Goal: Navigation & Orientation: Find specific page/section

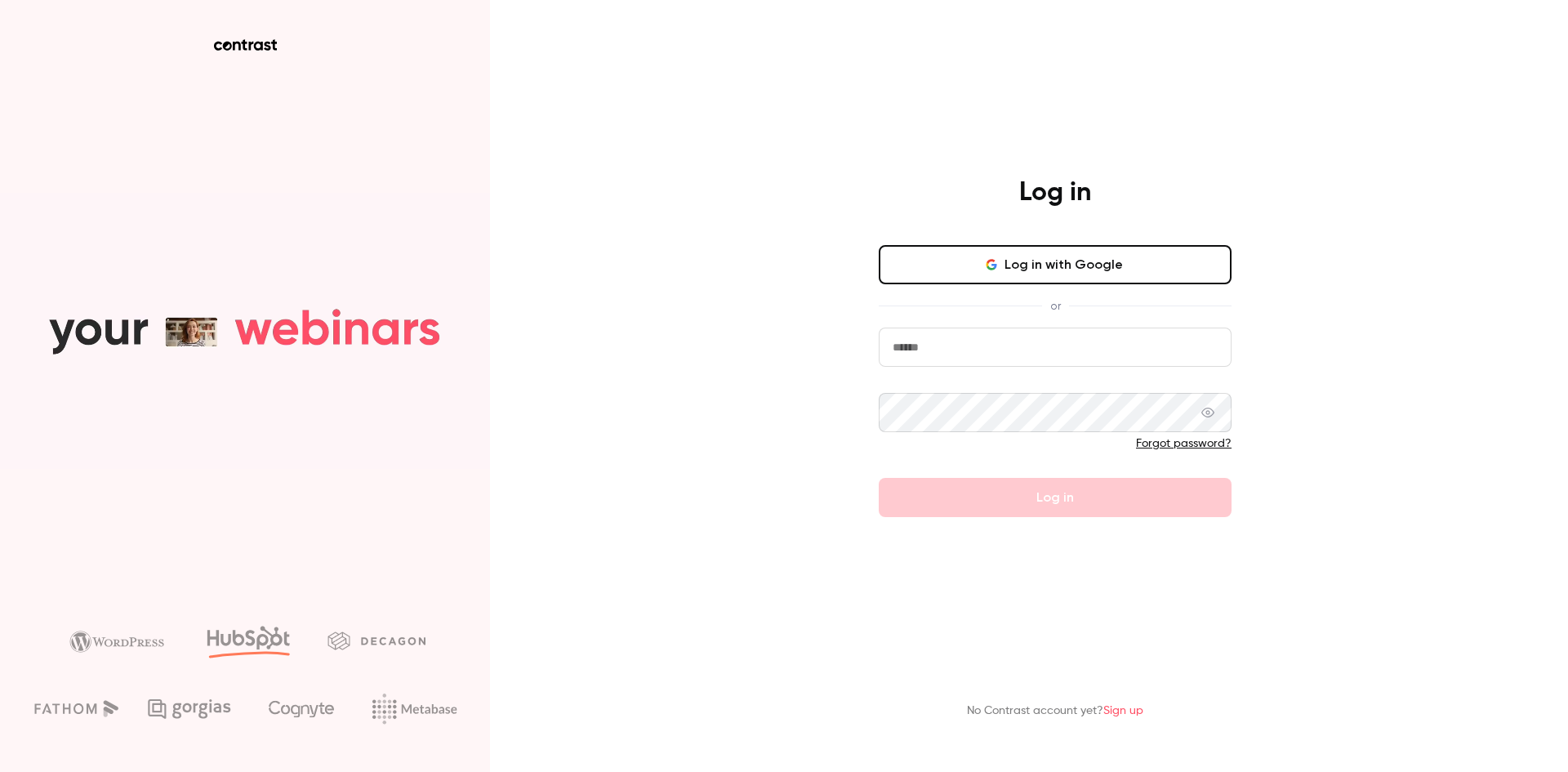
click at [1133, 260] on button "Log in with Google" at bounding box center [1055, 265] width 353 height 39
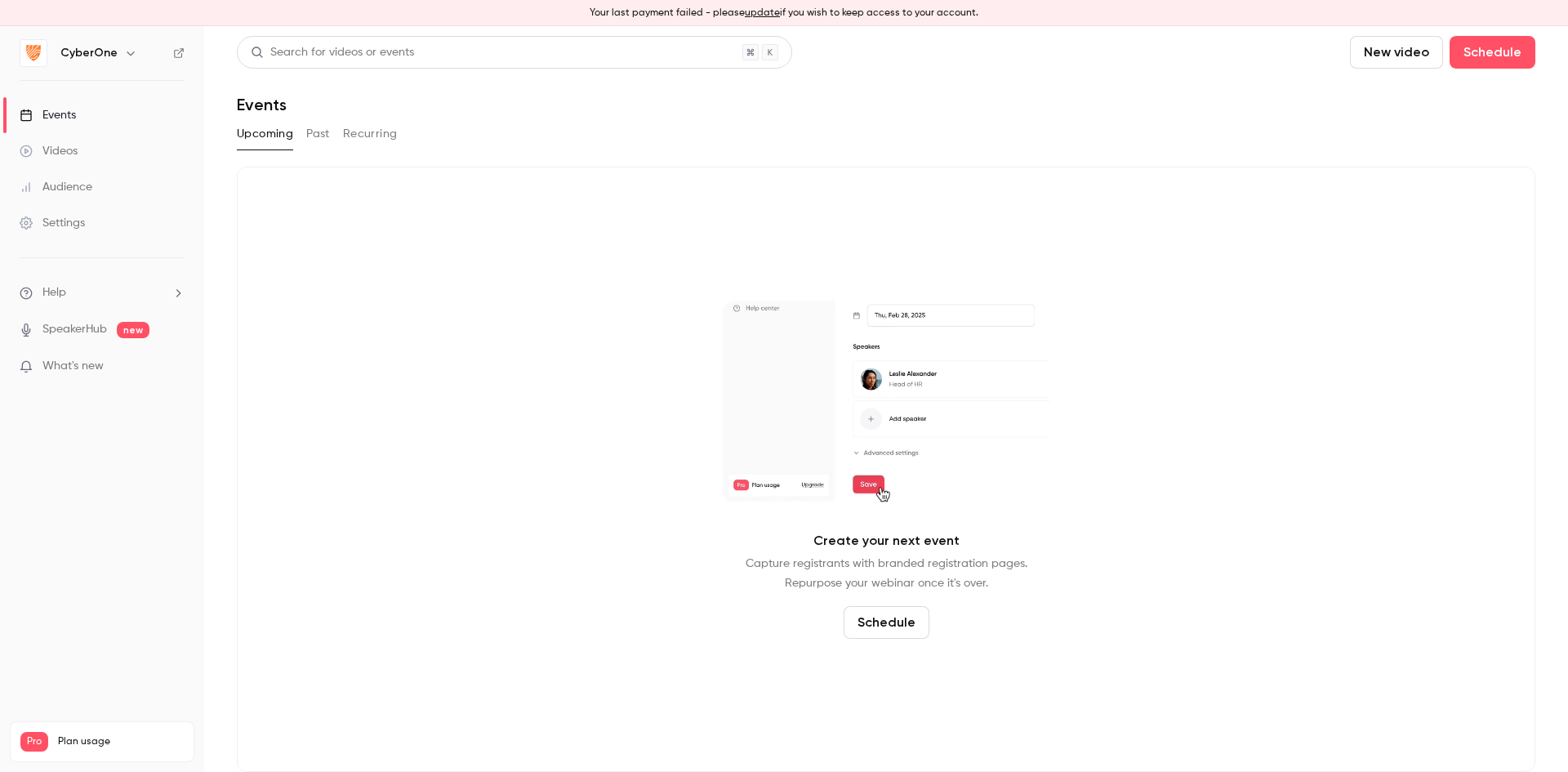
click at [75, 220] on div "Settings" at bounding box center [52, 222] width 65 height 17
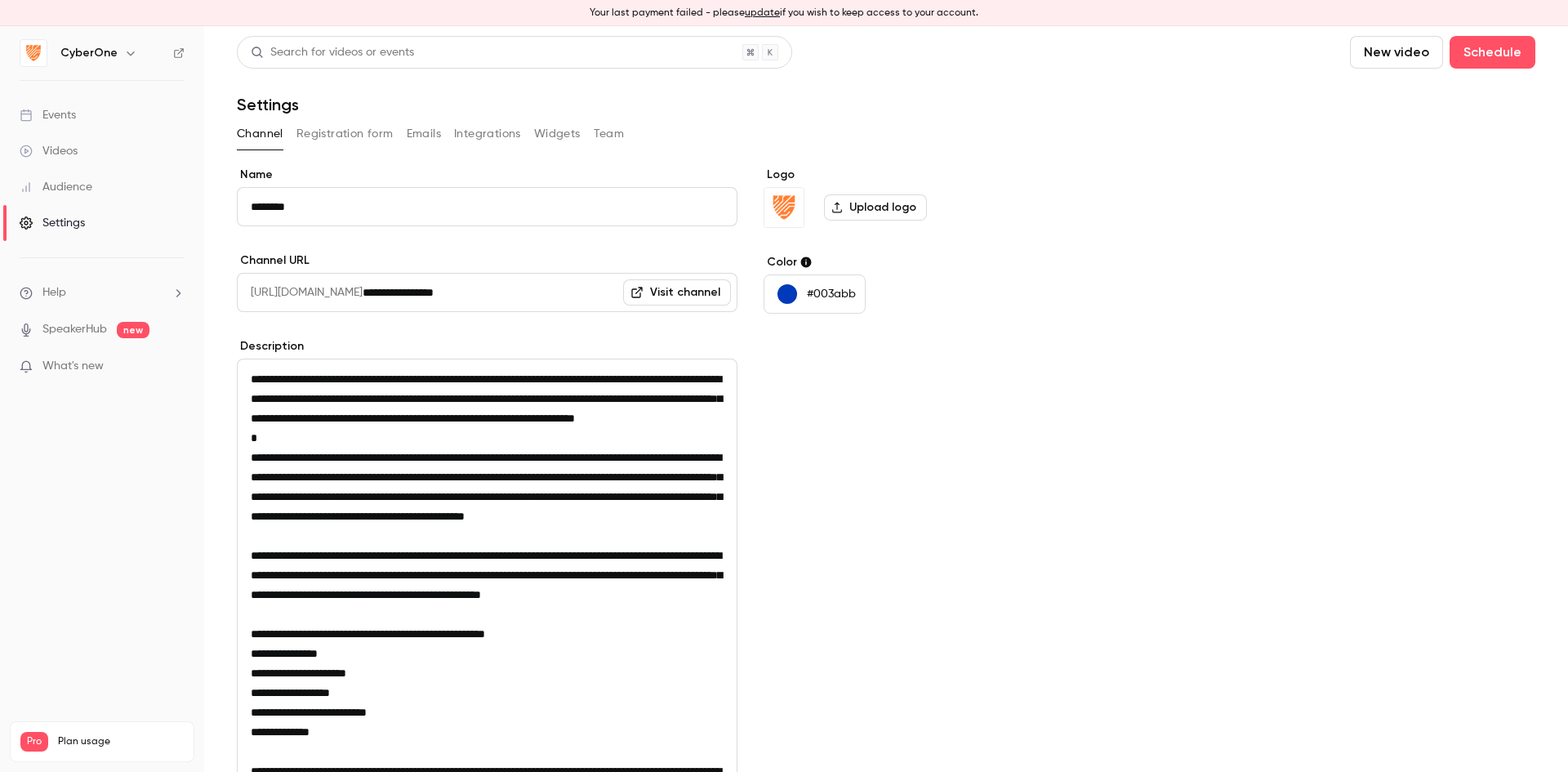
click at [78, 155] on div "Videos" at bounding box center [48, 150] width 58 height 17
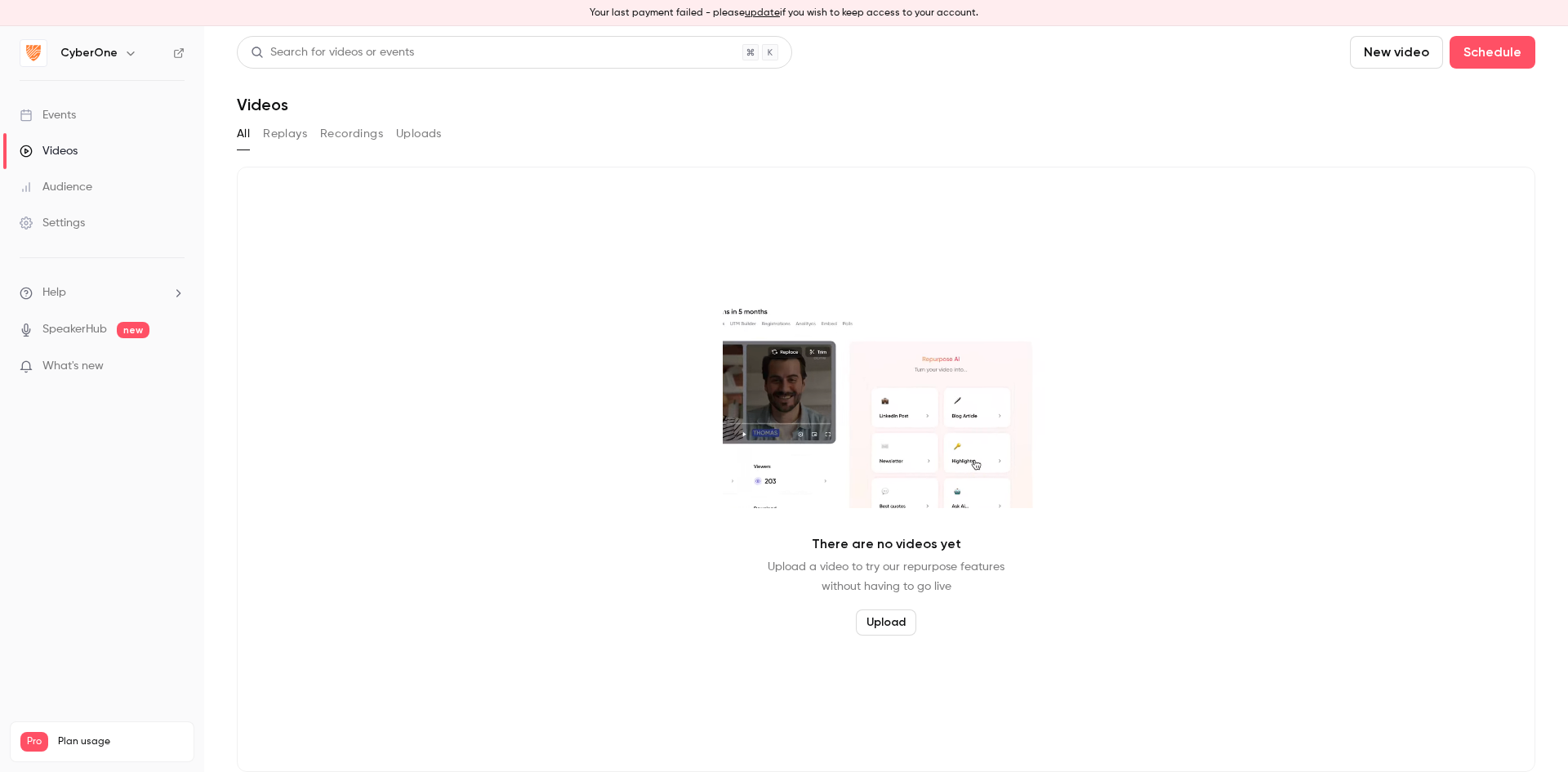
click at [118, 60] on div "CyberOne" at bounding box center [109, 53] width 99 height 20
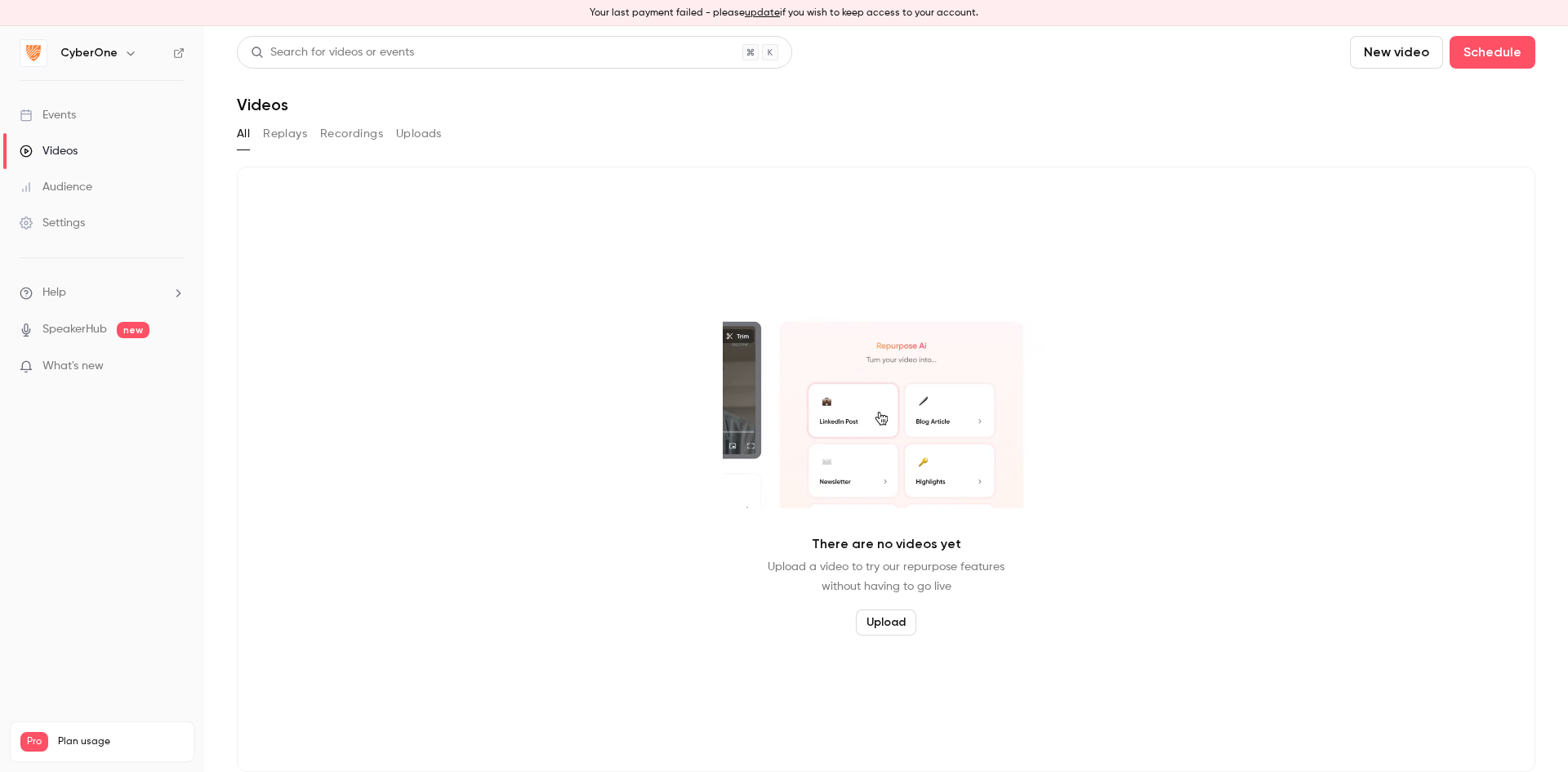
click at [118, 60] on div "CyberOne" at bounding box center [109, 53] width 99 height 20
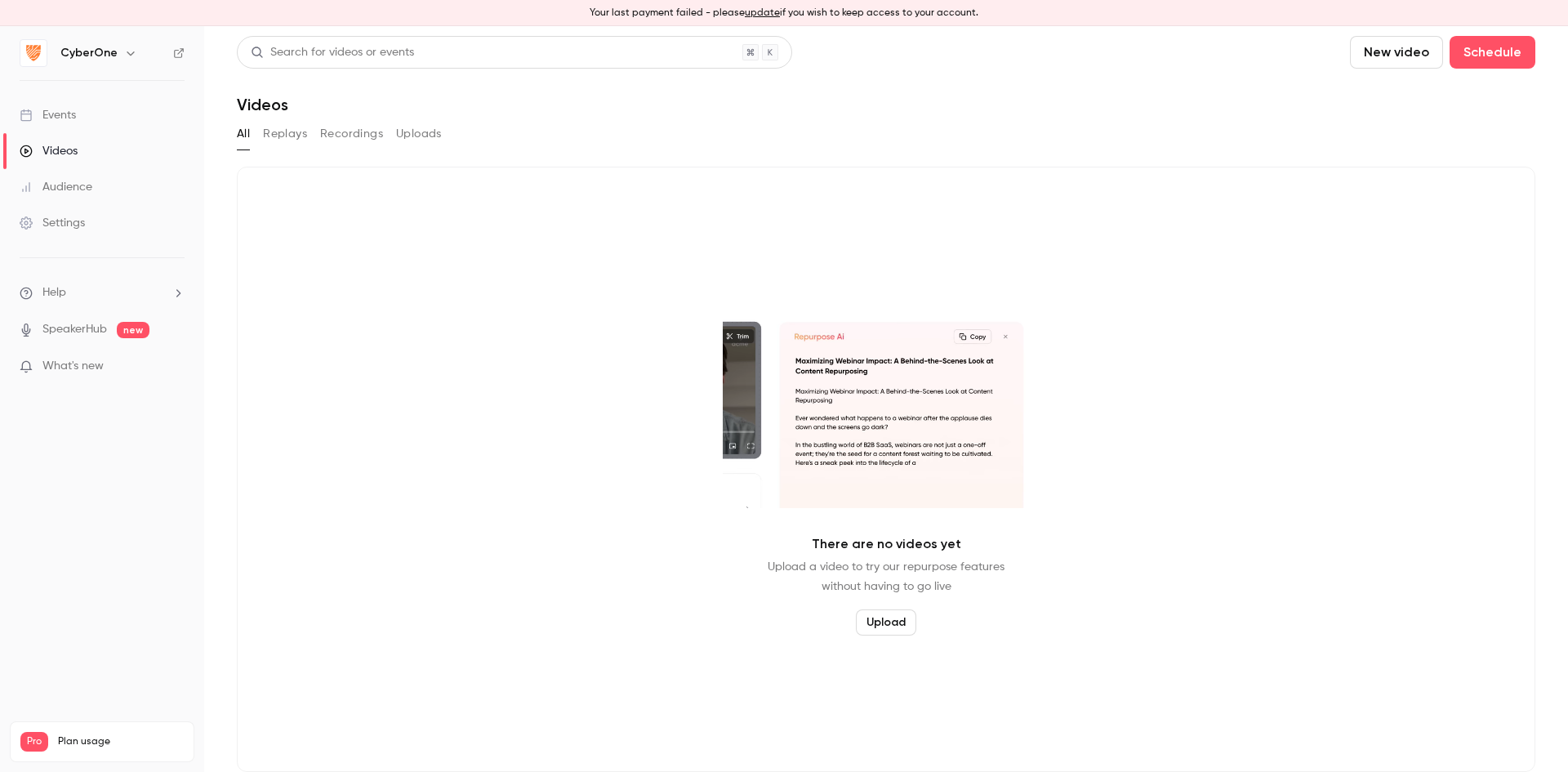
click at [128, 56] on icon "button" at bounding box center [130, 52] width 13 height 13
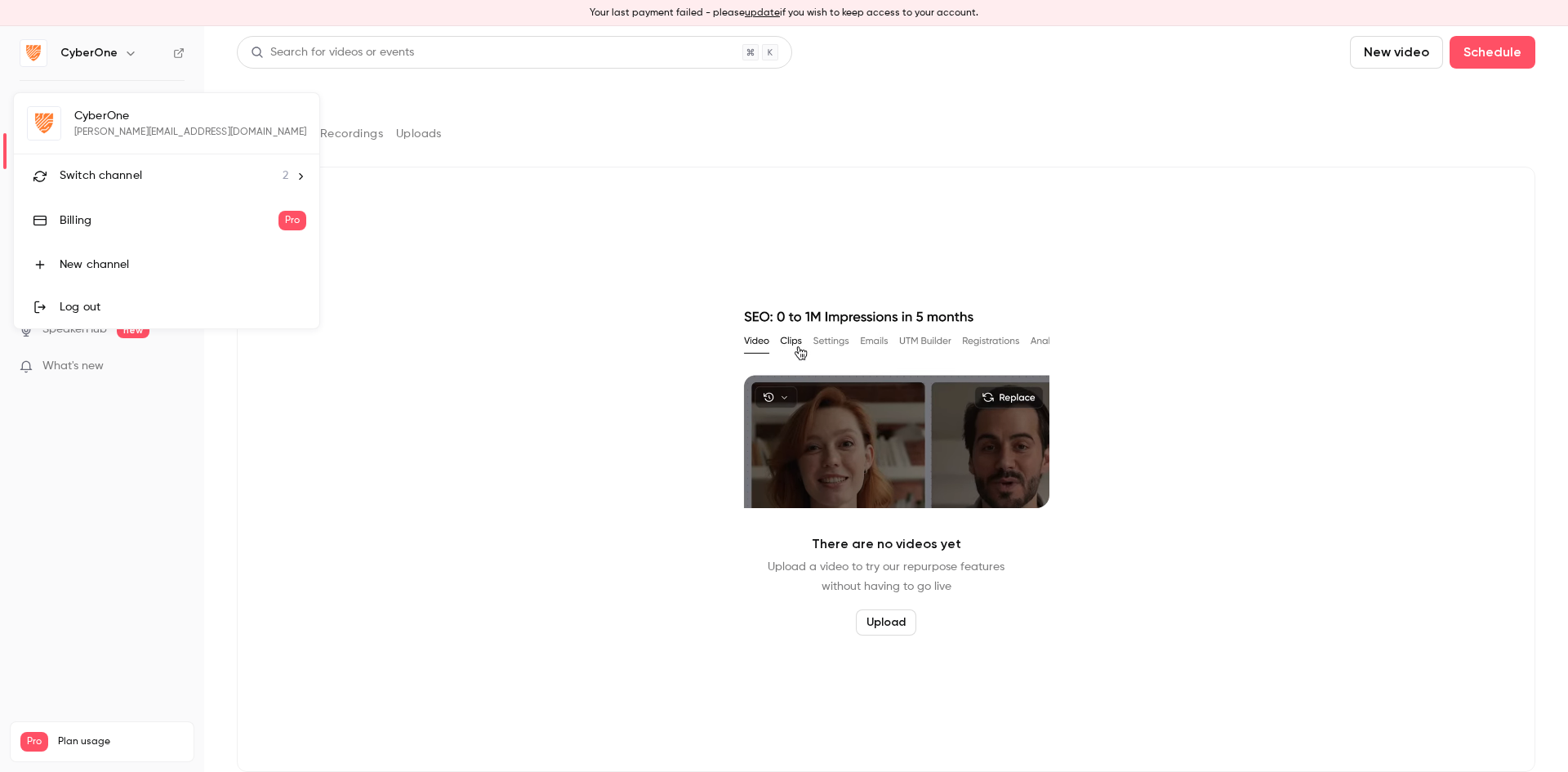
click at [62, 156] on li "Switch channel 2" at bounding box center [166, 176] width 306 height 43
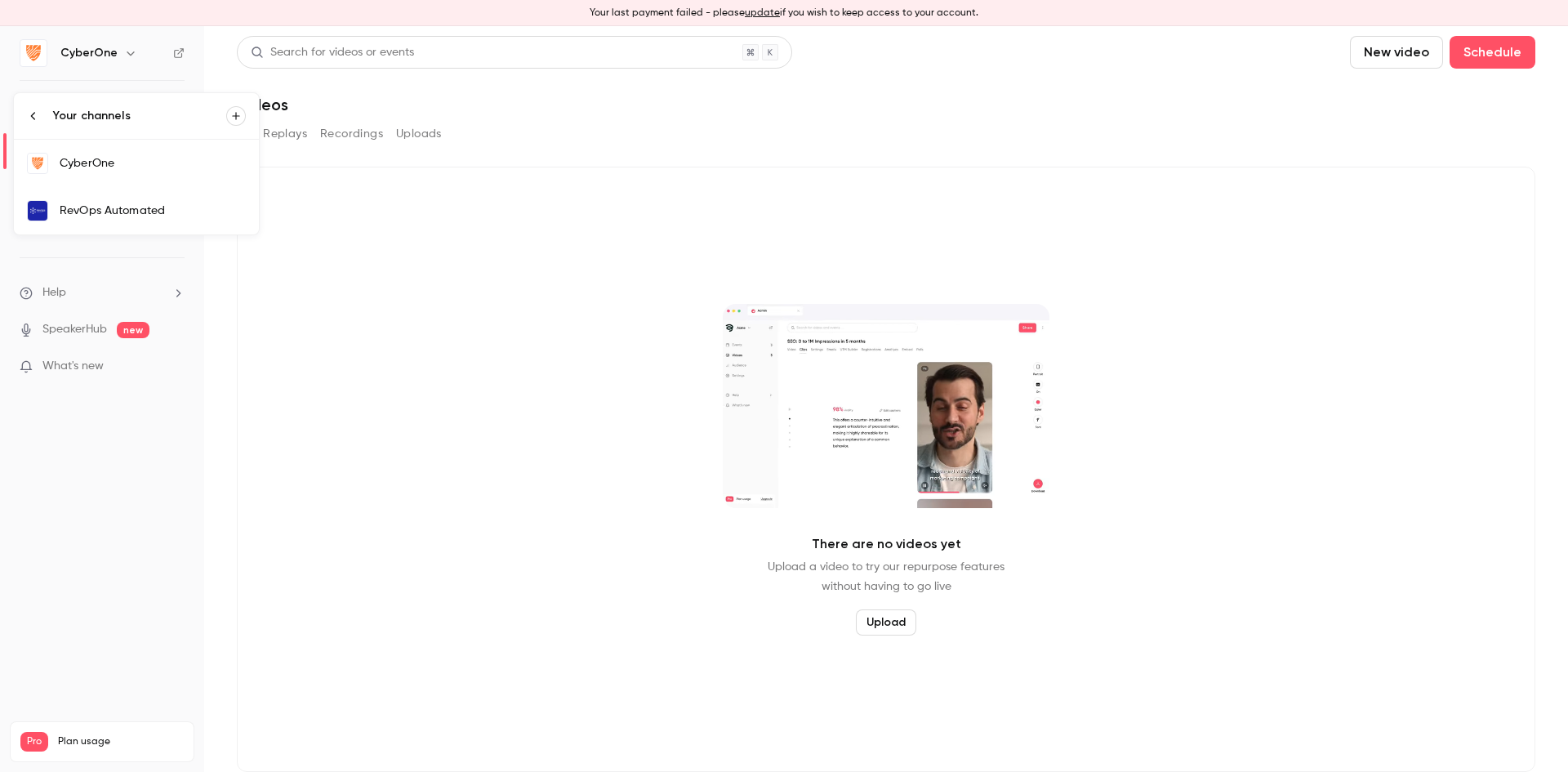
click at [178, 195] on link "RevOps Automated" at bounding box center [136, 210] width 245 height 47
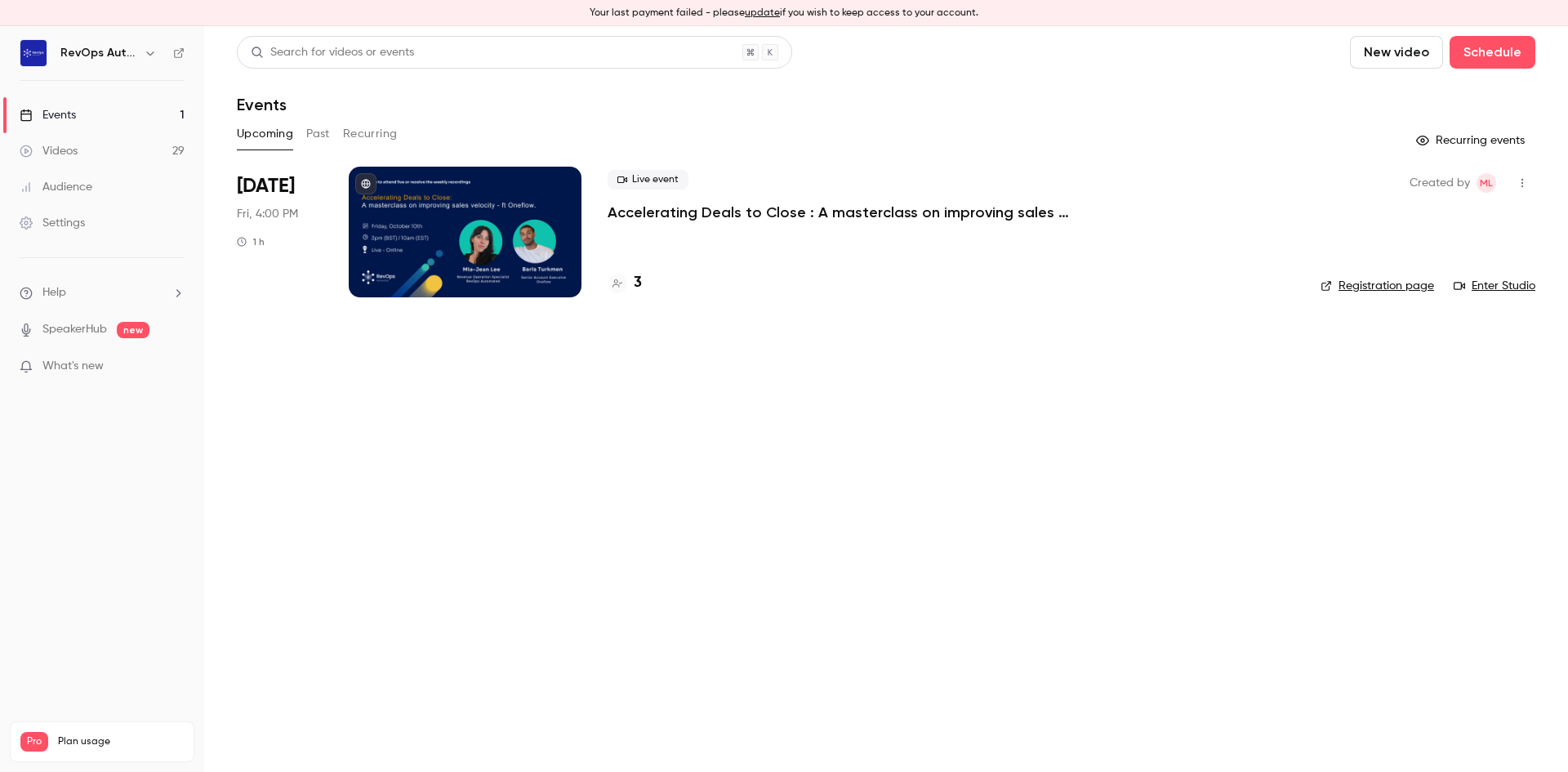
click at [138, 156] on link "Videos 29" at bounding box center [102, 150] width 204 height 36
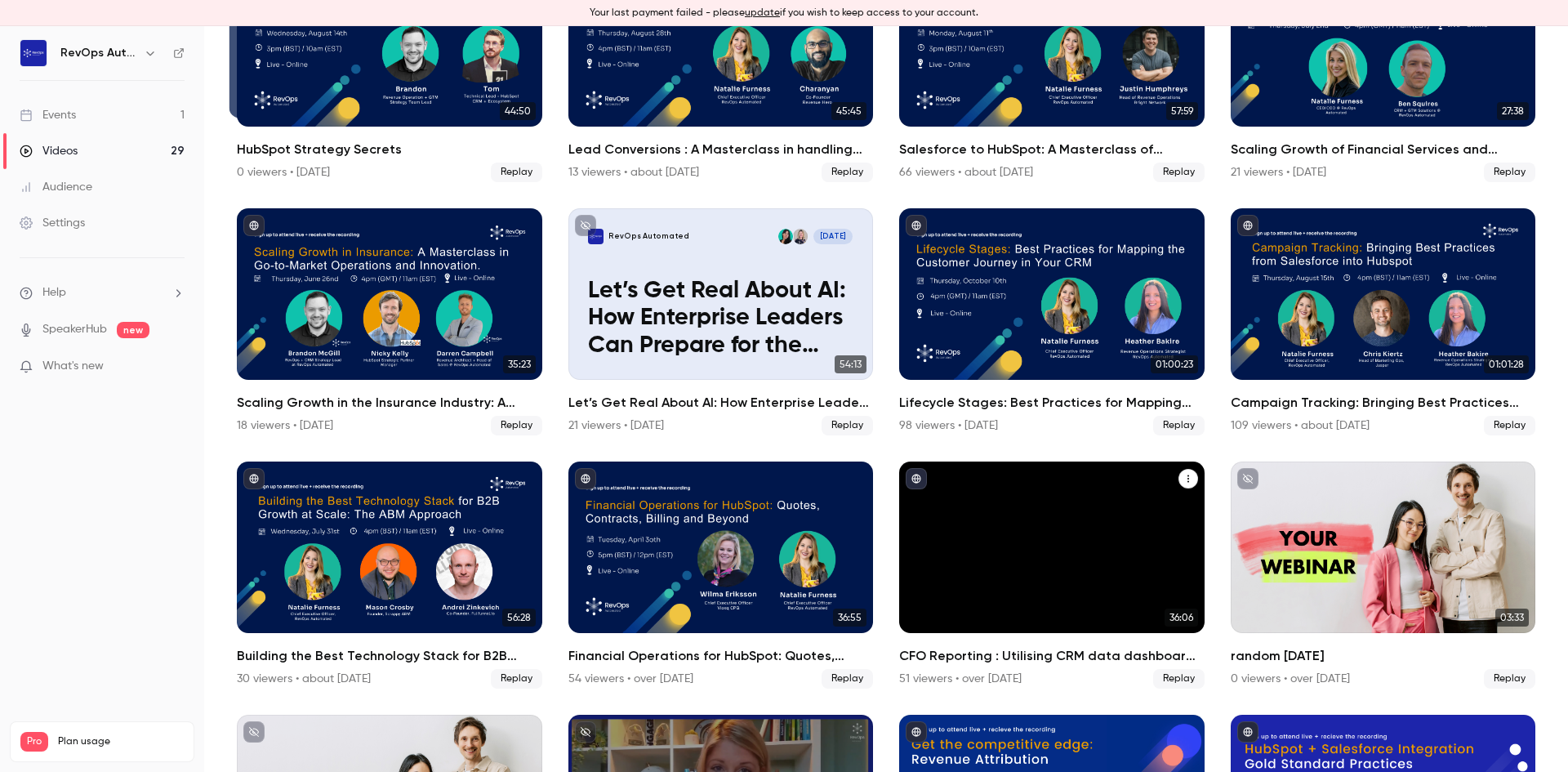
scroll to position [245, 0]
